Goal: Check status: Check status

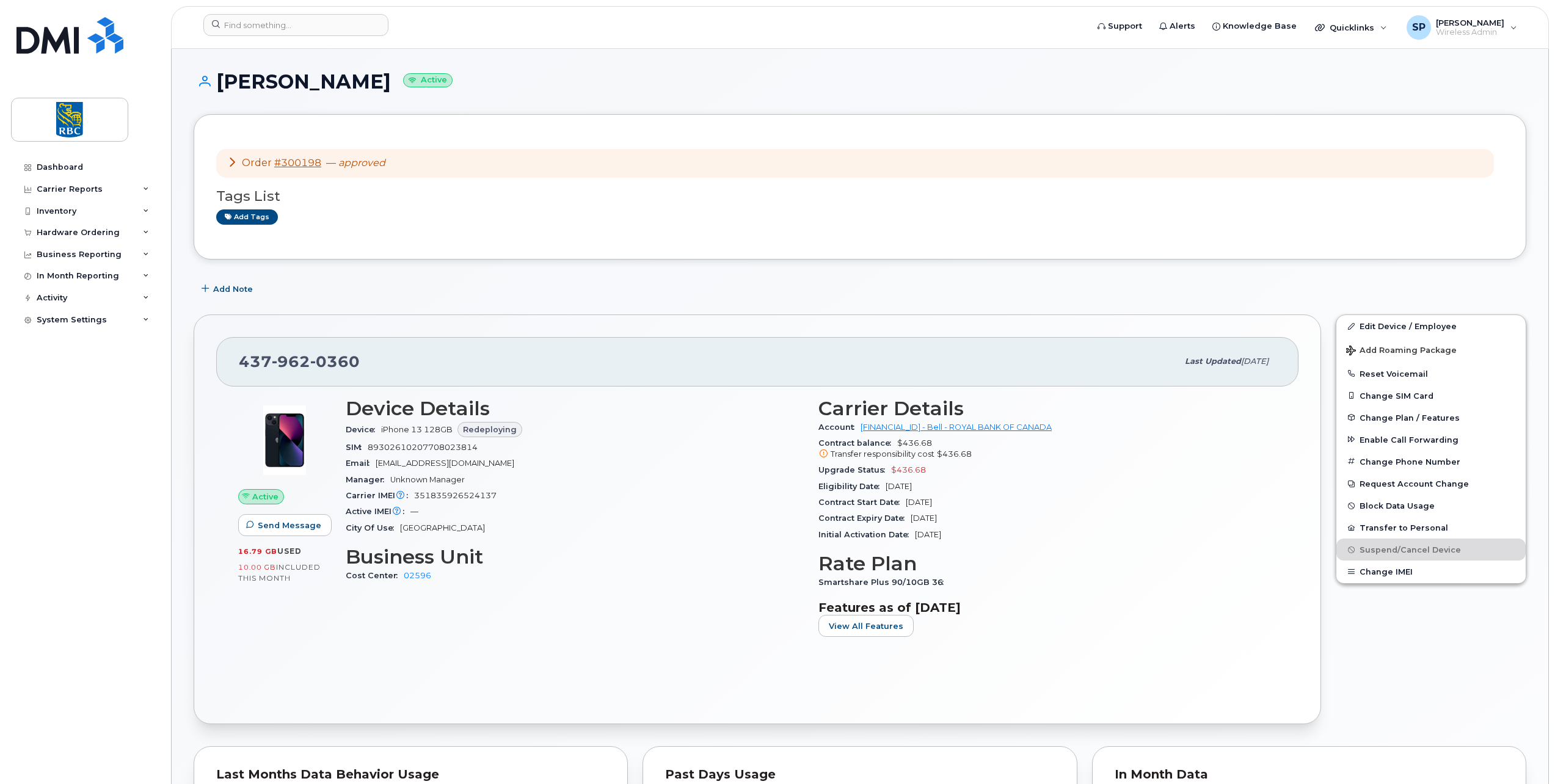
click at [292, 166] on link "#300198" at bounding box center [298, 163] width 47 height 12
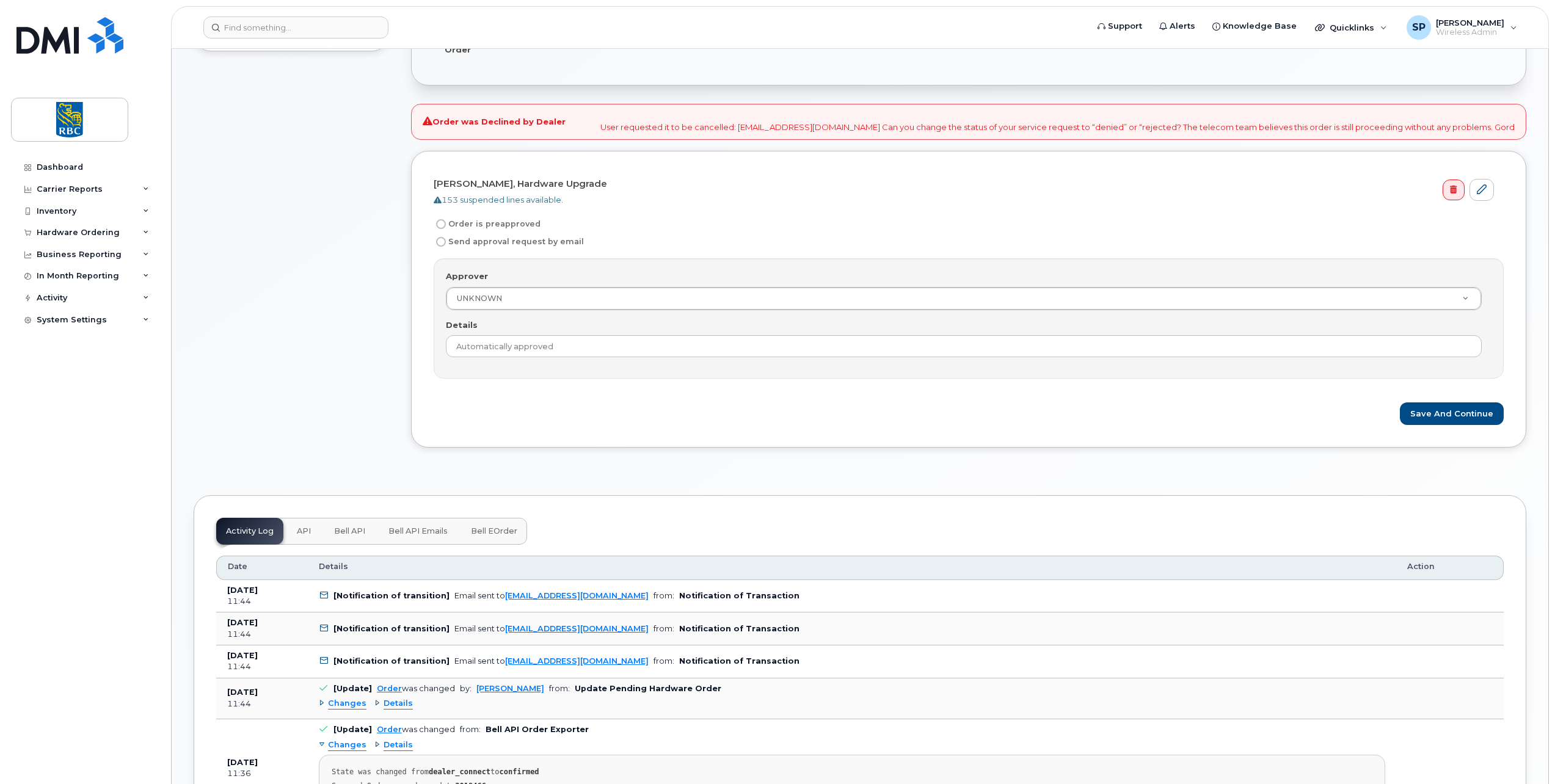
scroll to position [488, 0]
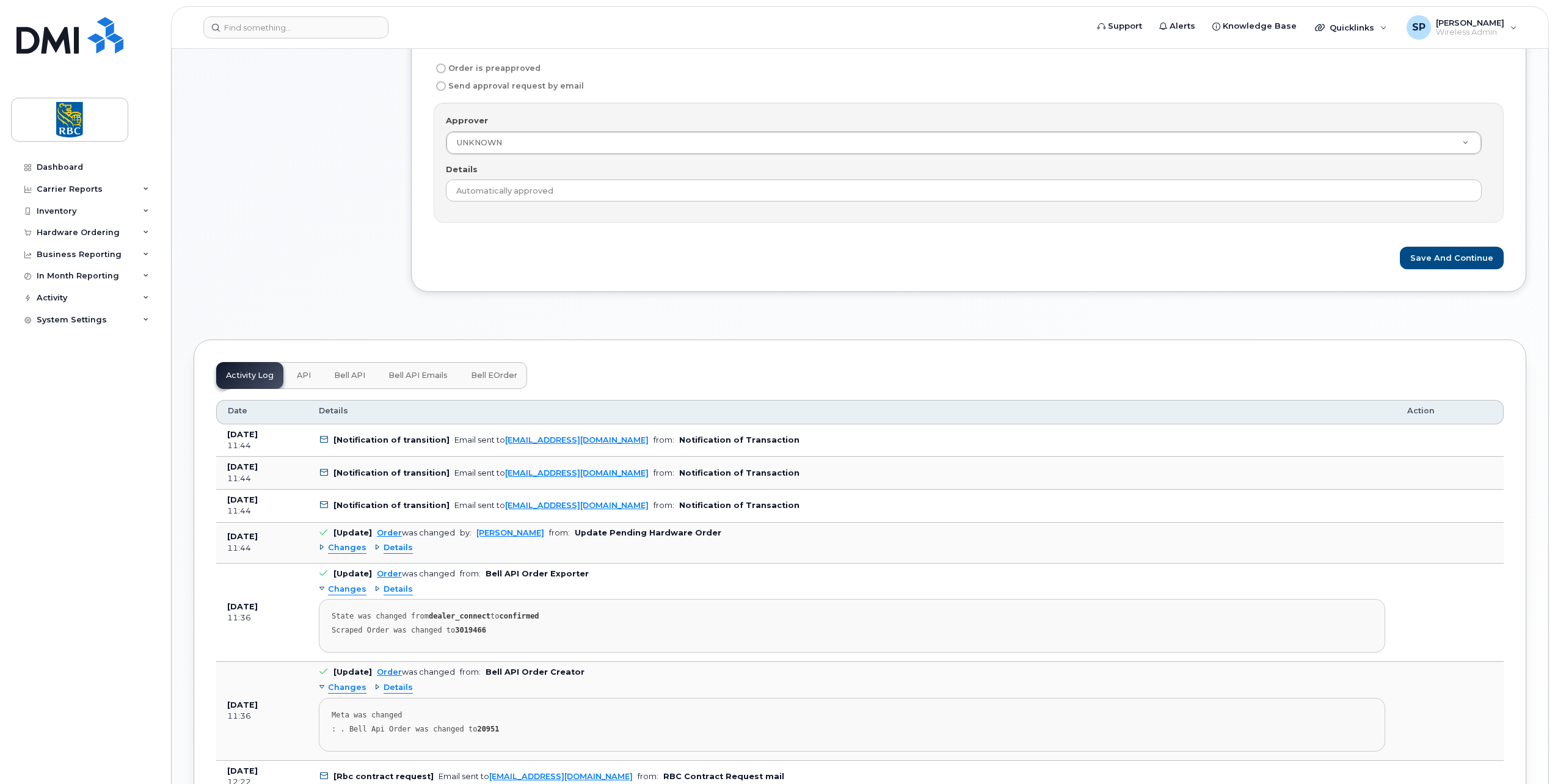
click at [325, 437] on icon at bounding box center [324, 440] width 8 height 8
click at [301, 374] on span "API" at bounding box center [304, 375] width 14 height 10
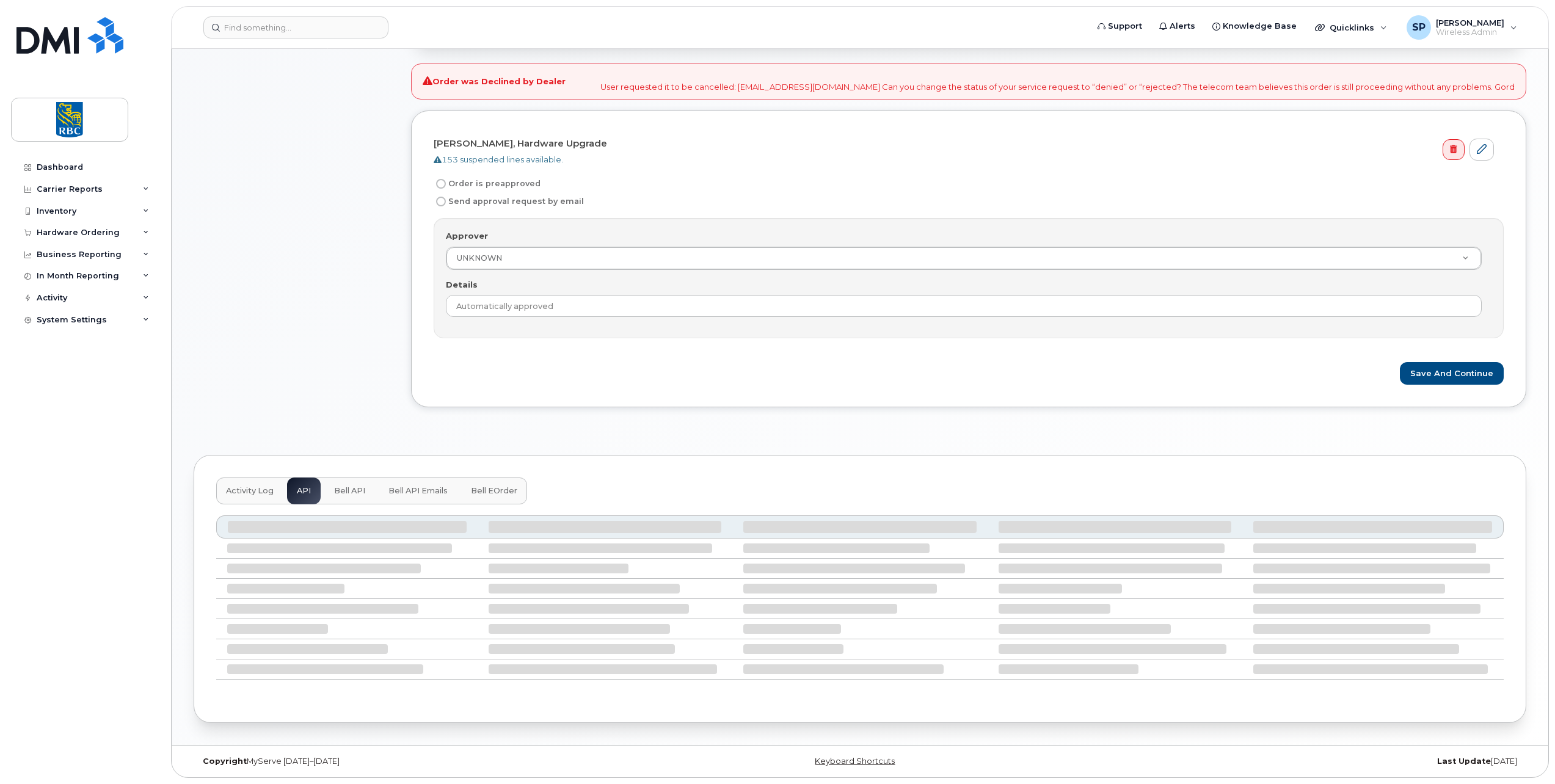
scroll to position [373, 0]
click at [484, 492] on span "Bell eOrder" at bounding box center [494, 490] width 46 height 10
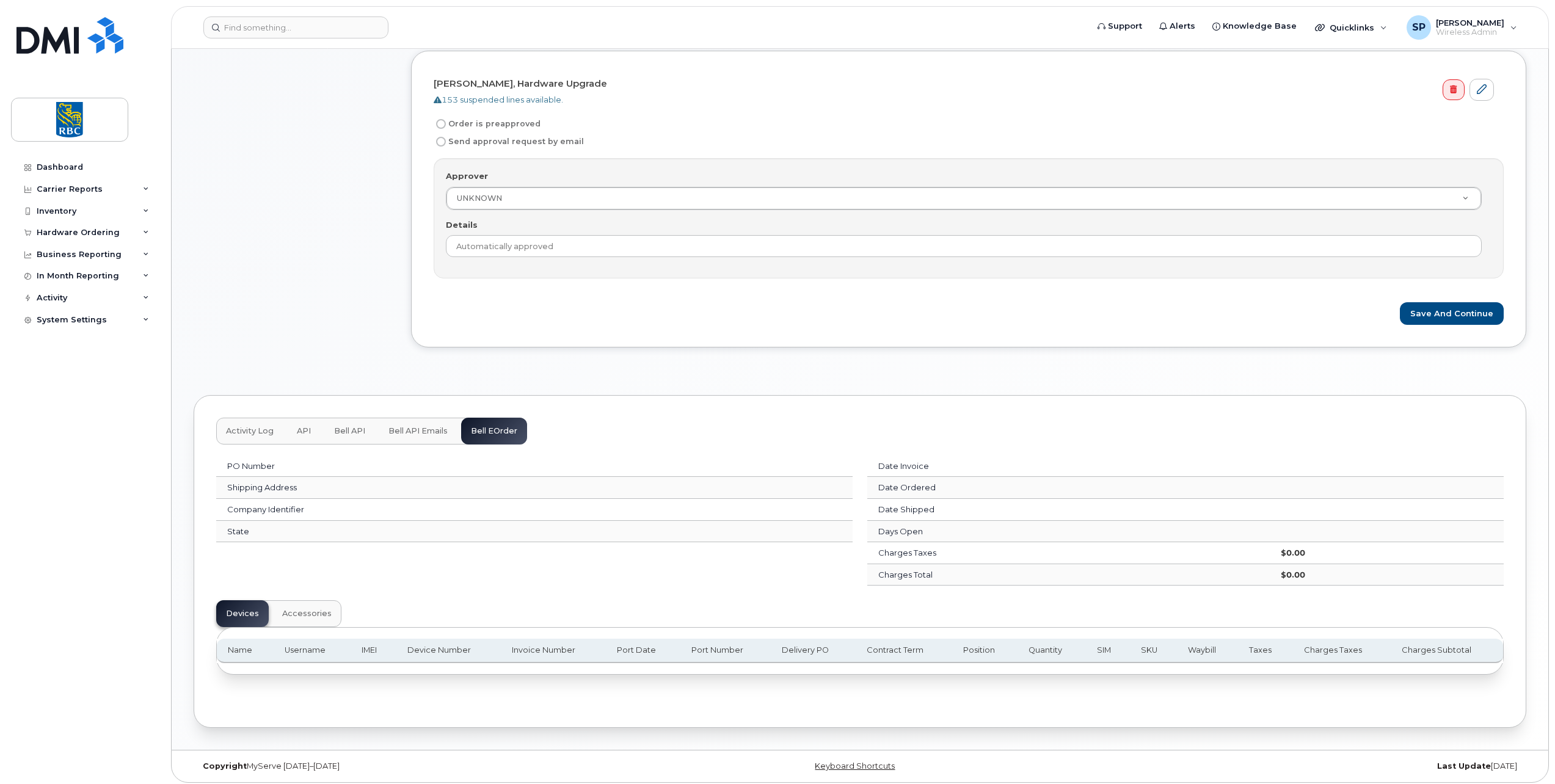
scroll to position [438, 0]
drag, startPoint x: 419, startPoint y: 425, endPoint x: 409, endPoint y: 425, distance: 10.0
click at [418, 425] on span "Bell API Emails" at bounding box center [418, 426] width 59 height 10
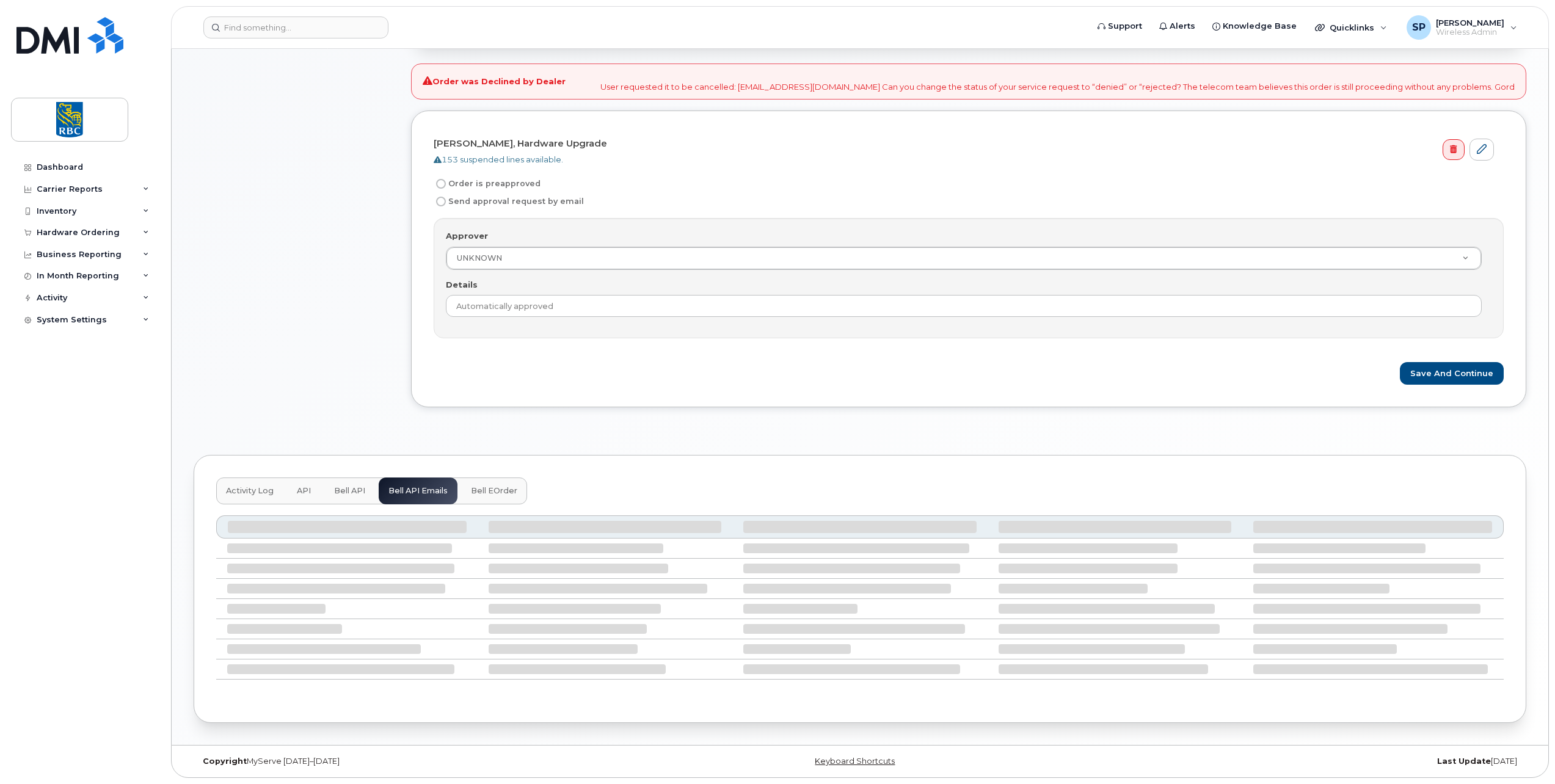
scroll to position [373, 0]
click at [245, 492] on span "Activity Log" at bounding box center [250, 490] width 48 height 10
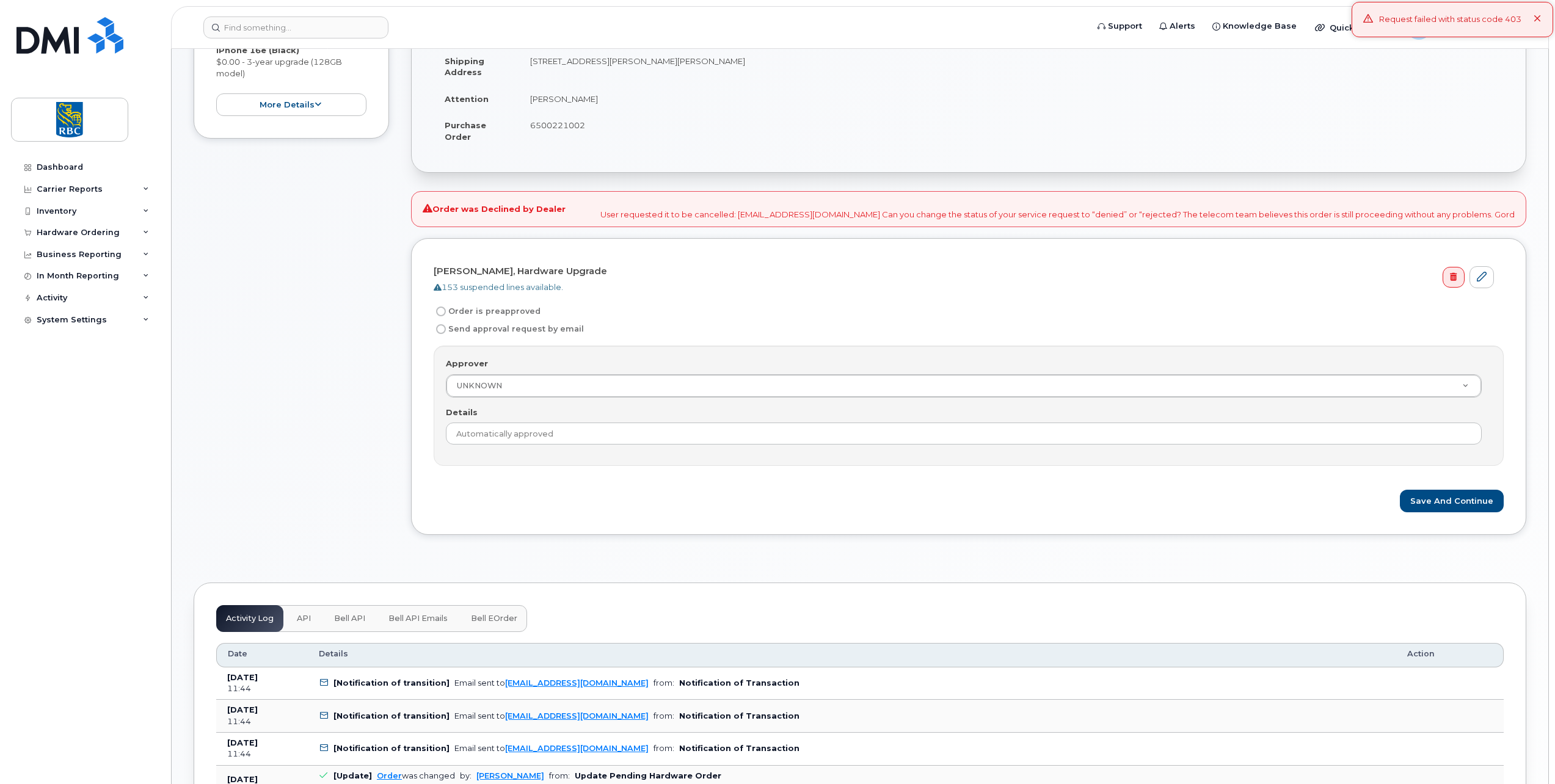
scroll to position [68, 0]
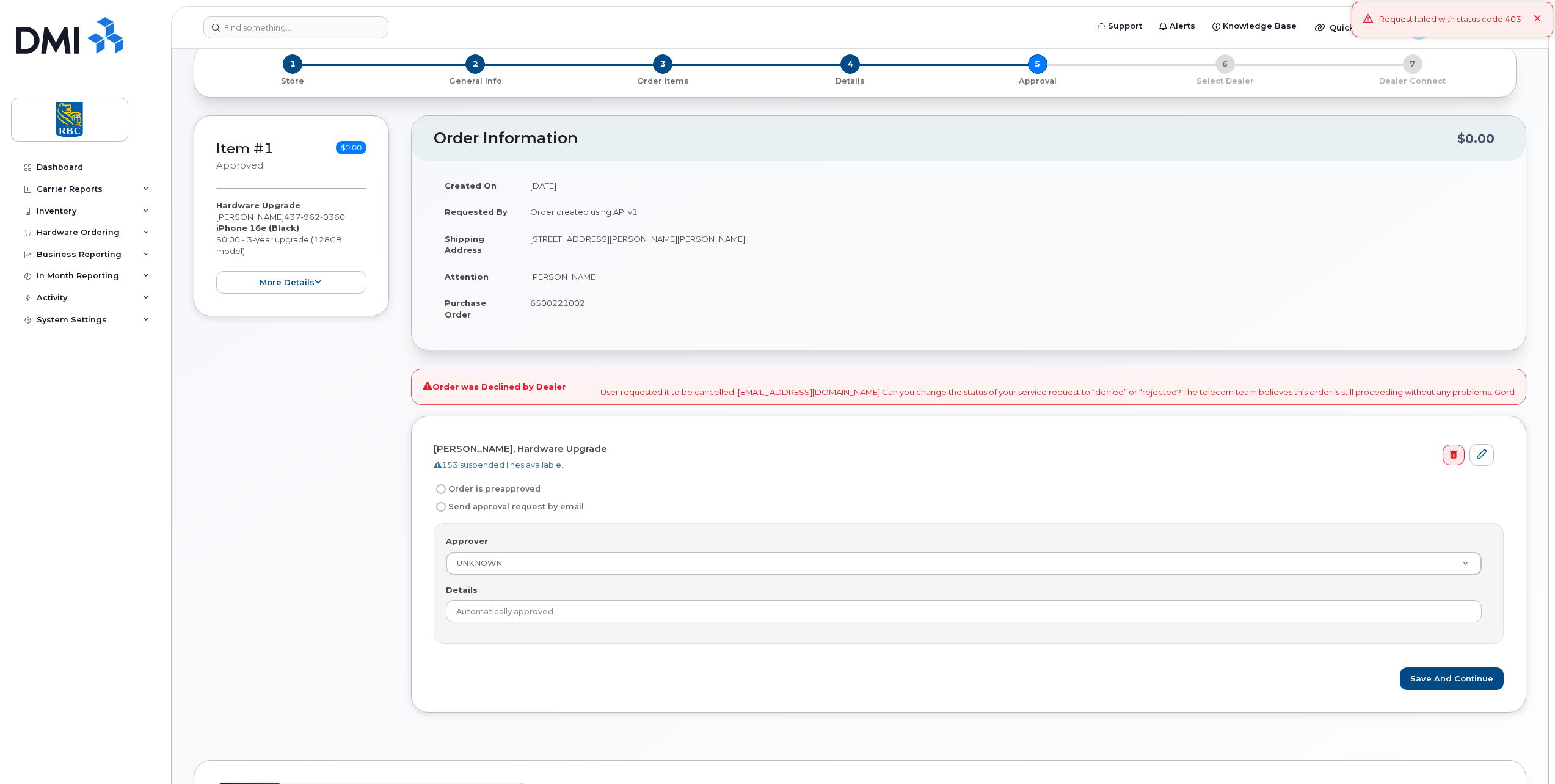
click at [549, 297] on td "6500221002" at bounding box center [1011, 308] width 985 height 38
click at [308, 283] on button "more details" at bounding box center [291, 282] width 150 height 23
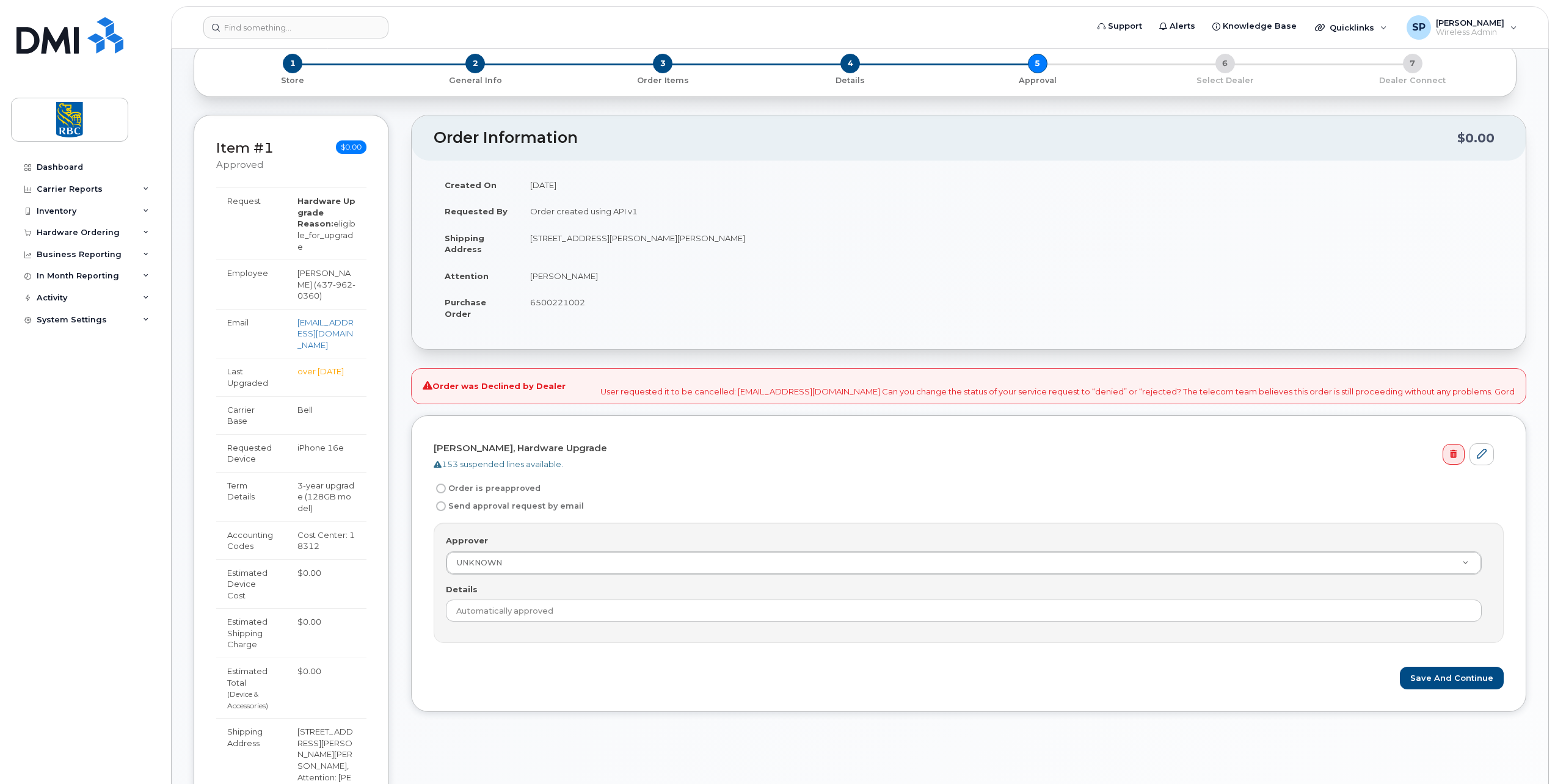
scroll to position [61, 0]
